Goal: Task Accomplishment & Management: Manage account settings

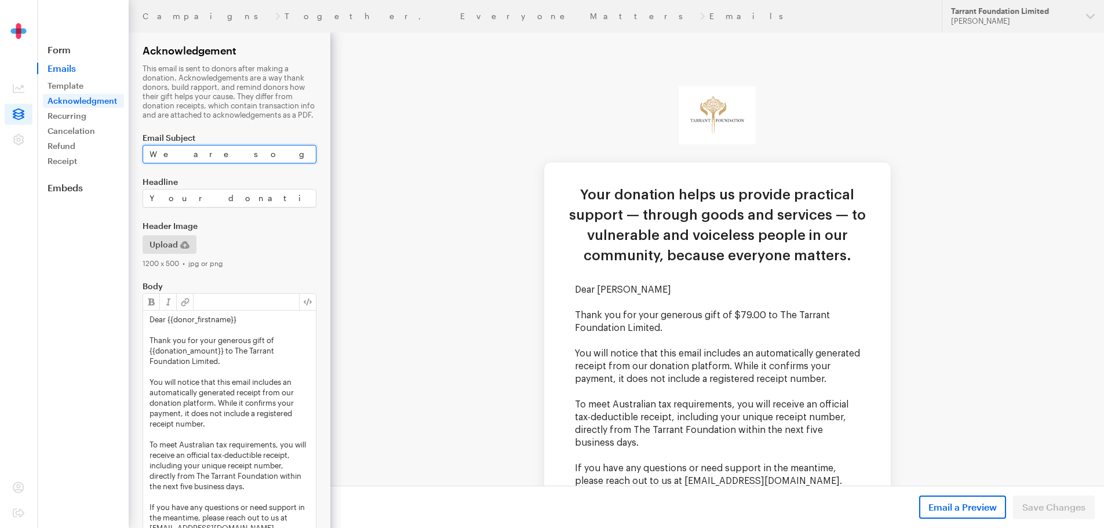
click at [216, 154] on input "We are so grateful for your donation to The Tarrant Foundation" at bounding box center [230, 154] width 174 height 19
click at [237, 260] on div "1200 x 500 • jpg or png" at bounding box center [230, 262] width 174 height 9
click at [230, 205] on input "Your donation helps us provide practical support — through goods and services —…" at bounding box center [230, 198] width 174 height 19
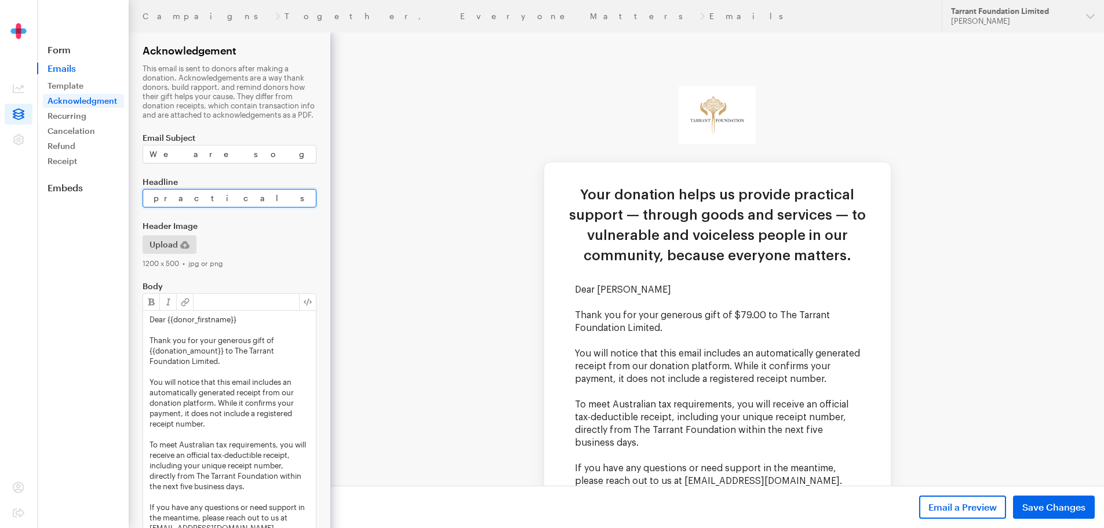
scroll to position [0, 462]
drag, startPoint x: 240, startPoint y: 199, endPoint x: 204, endPoint y: 194, distance: 36.4
click at [204, 194] on input "Your donation helps us provide practical support — through goods and services —…" at bounding box center [230, 198] width 174 height 19
type input "Your donation helps us provide practical support — through goods and services —…"
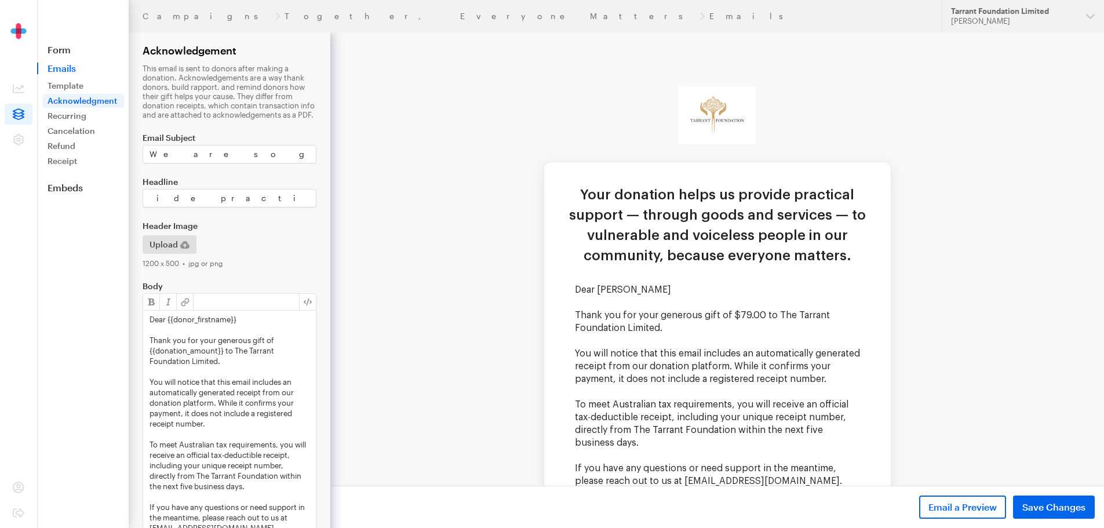
scroll to position [0, 0]
click at [405, 263] on td "Your donation helps us provide practical support — through goods and services —…" at bounding box center [717, 399] width 774 height 734
click at [784, 282] on td "Your donation helps us provide practical support — through goods and services —…" at bounding box center [717, 234] width 347 height 99
click at [256, 228] on label "Header Image" at bounding box center [230, 225] width 174 height 9
click at [1068, 504] on span "Save Changes" at bounding box center [1053, 507] width 63 height 14
